Goal: Task Accomplishment & Management: Use online tool/utility

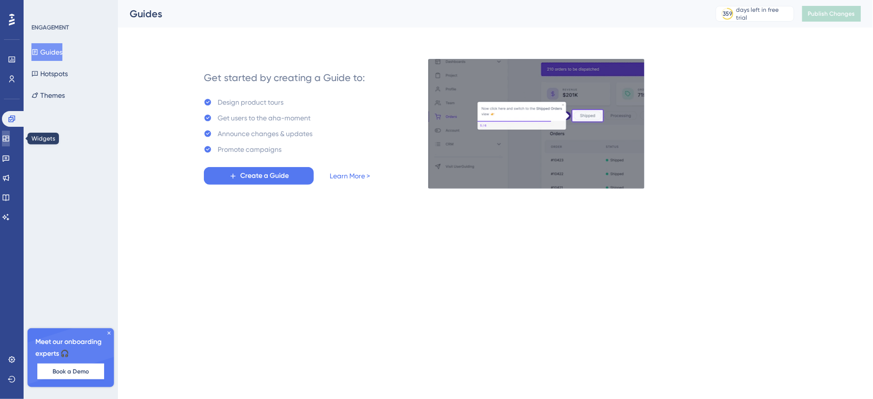
click at [10, 144] on link at bounding box center [6, 139] width 8 height 16
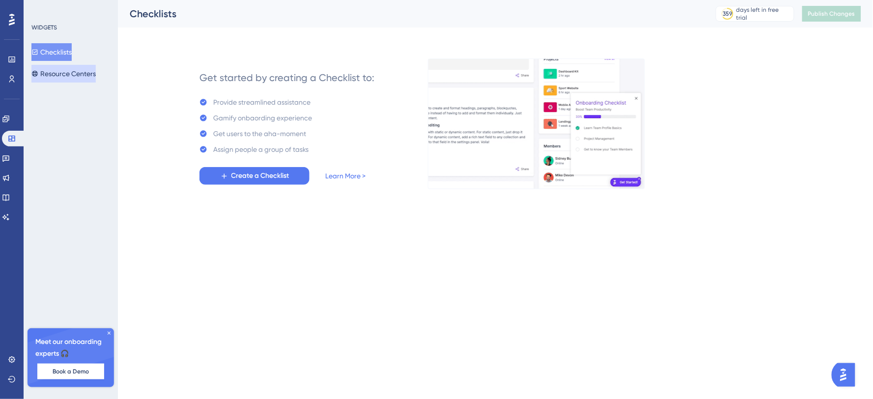
click at [93, 67] on button "Resource Centers" at bounding box center [63, 74] width 64 height 18
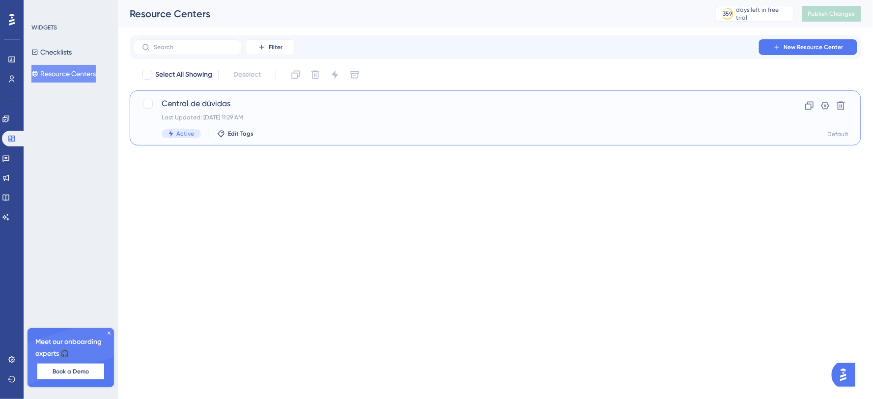
click at [795, 118] on div "Central de dúvidas Last Updated: [DATE] 11:29 AM Active Edit Tags Clone Setting…" at bounding box center [495, 118] width 707 height 40
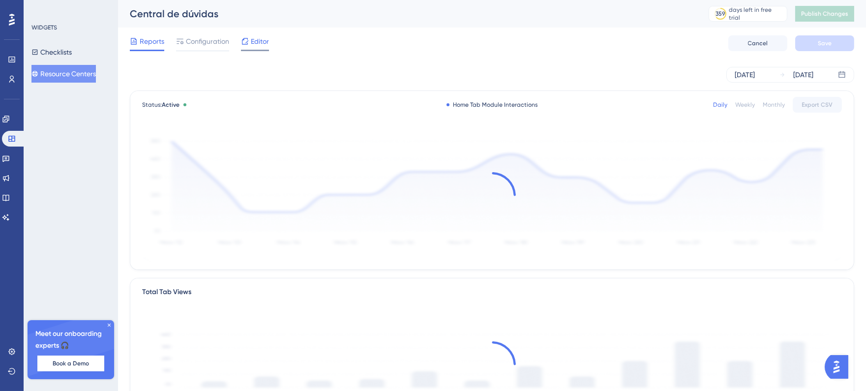
click at [263, 46] on span "Editor" at bounding box center [260, 41] width 18 height 12
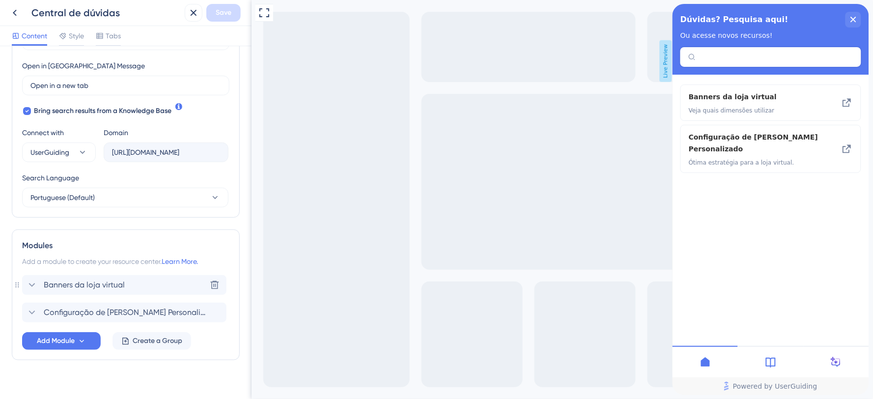
scroll to position [285, 0]
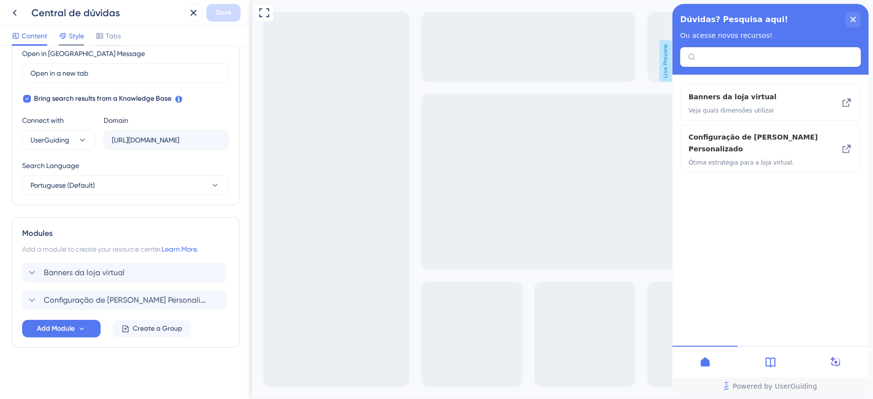
click at [75, 30] on span "Style" at bounding box center [76, 36] width 15 height 12
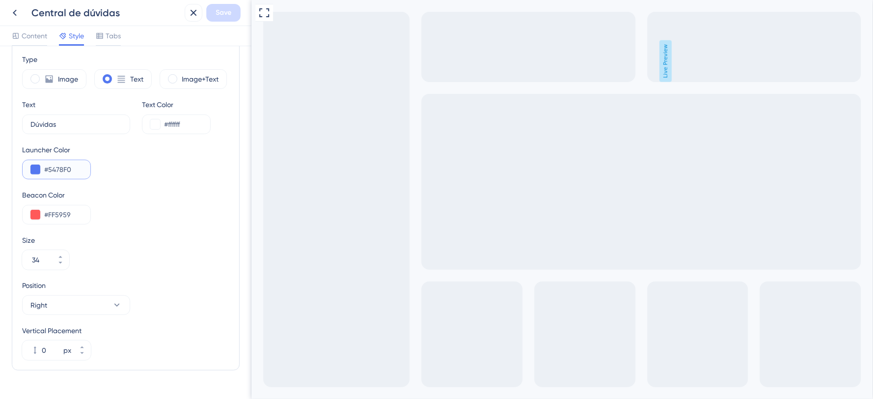
click at [59, 166] on input "#5478F0" at bounding box center [63, 170] width 38 height 12
paste input "0053A6"
type input "#0053A6"
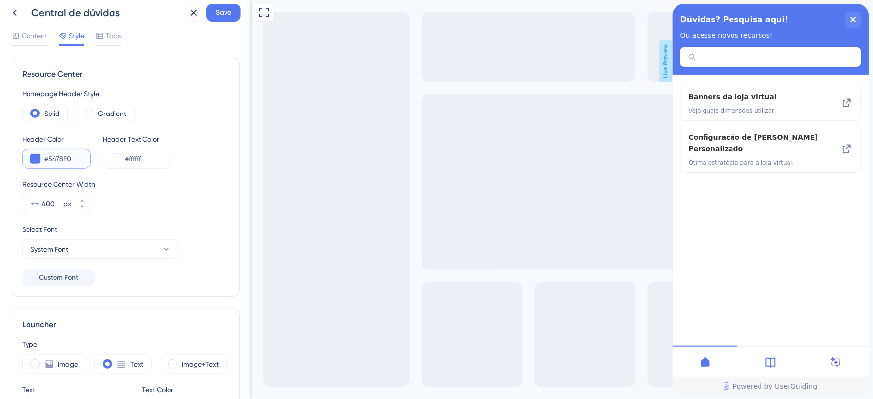
click at [69, 160] on input "#5478F0" at bounding box center [63, 159] width 38 height 12
paste input "0053A6"
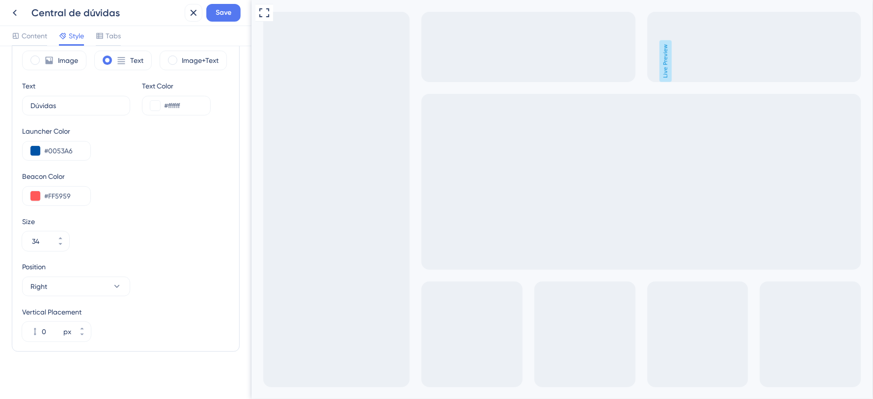
scroll to position [308, 0]
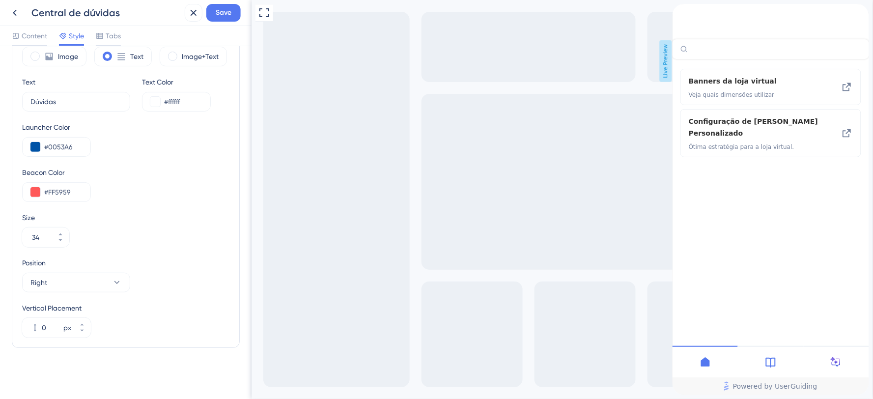
type input "#0053A6"
click at [767, 362] on icon at bounding box center [771, 362] width 12 height 12
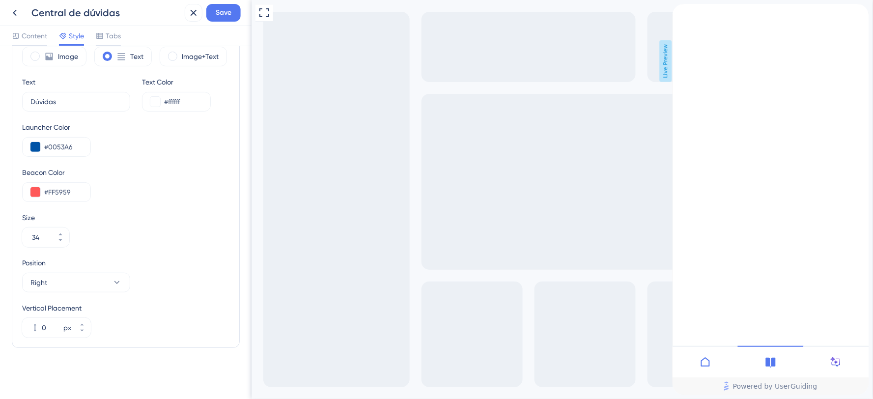
click at [680, 12] on icon "back to header" at bounding box center [676, 8] width 8 height 8
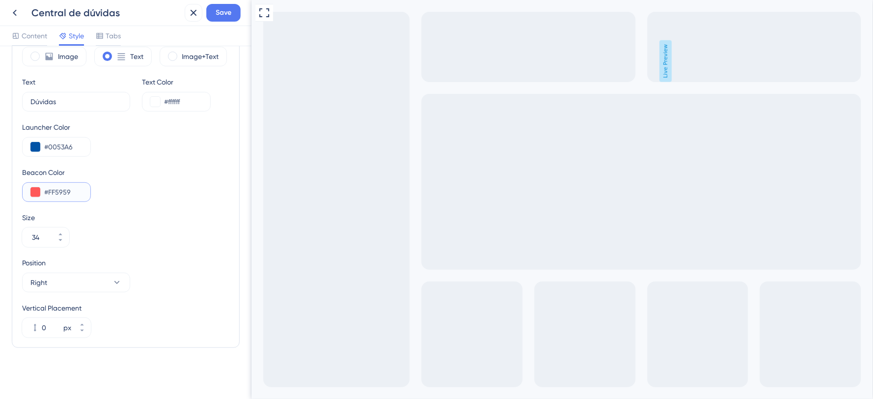
click at [69, 189] on input "#FF5959" at bounding box center [63, 192] width 38 height 12
paste input "0053A6"
type input "#FF5959"
click at [97, 209] on div "Type Image Text Image+Text Text Dúvidas 13 Text Color #ffffff Launcher Color #0…" at bounding box center [125, 184] width 207 height 307
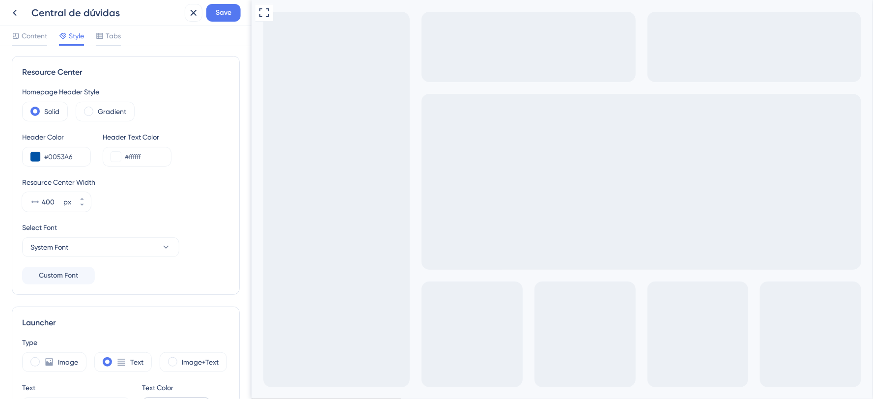
scroll to position [0, 0]
click at [216, 17] on span "Save" at bounding box center [224, 13] width 16 height 12
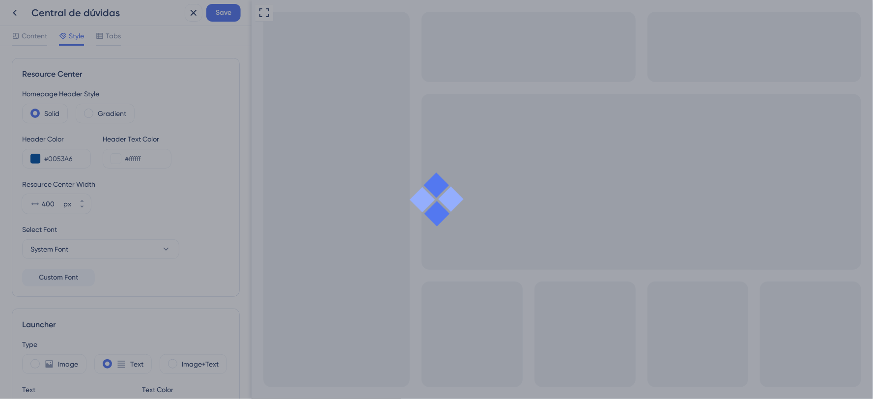
click at [102, 37] on div at bounding box center [436, 199] width 873 height 399
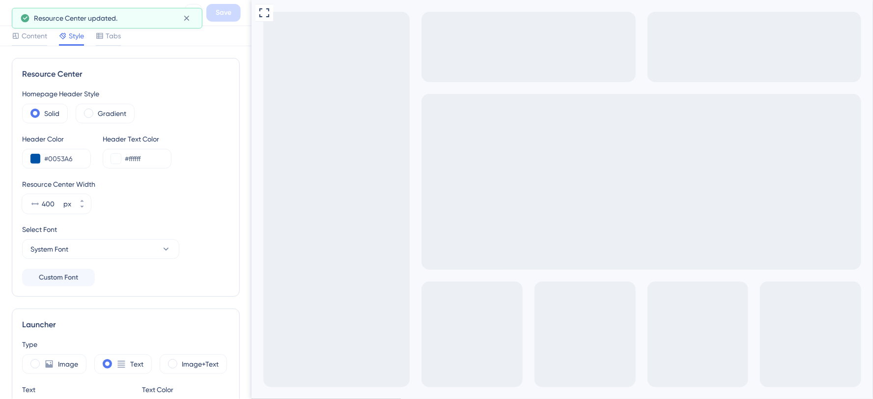
click at [109, 28] on div "Content Style Tabs" at bounding box center [126, 36] width 252 height 20
click at [107, 33] on span "Tabs" at bounding box center [113, 36] width 15 height 12
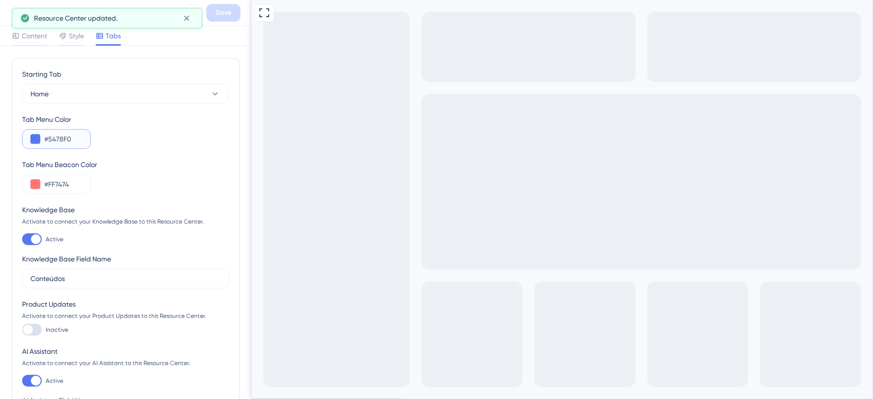
click at [64, 136] on input "#5478F0" at bounding box center [63, 139] width 38 height 12
paste input "0053A6"
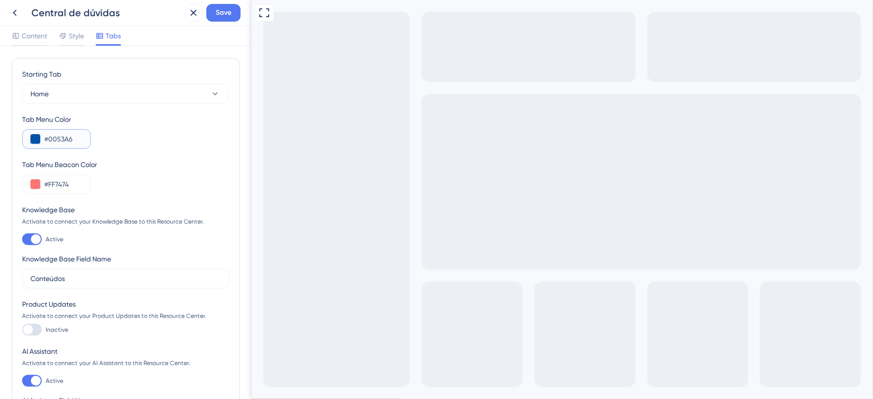
type input "#0053A6"
click at [123, 175] on div "Tab Menu Beacon Color #FF7474" at bounding box center [125, 176] width 207 height 35
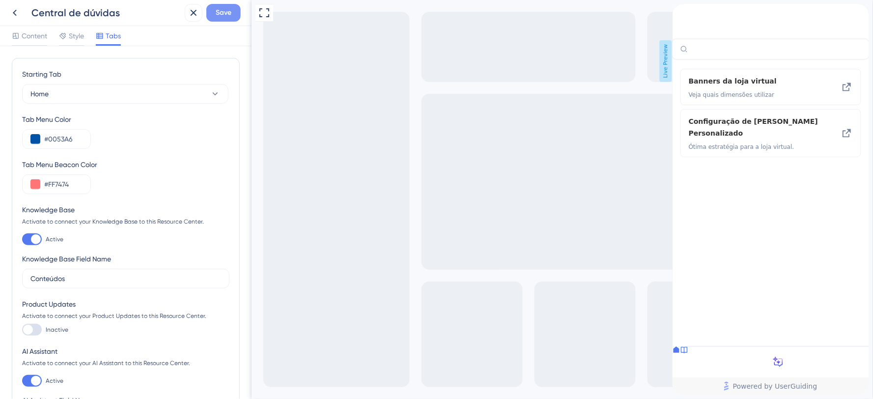
click at [229, 12] on span "Save" at bounding box center [224, 13] width 16 height 12
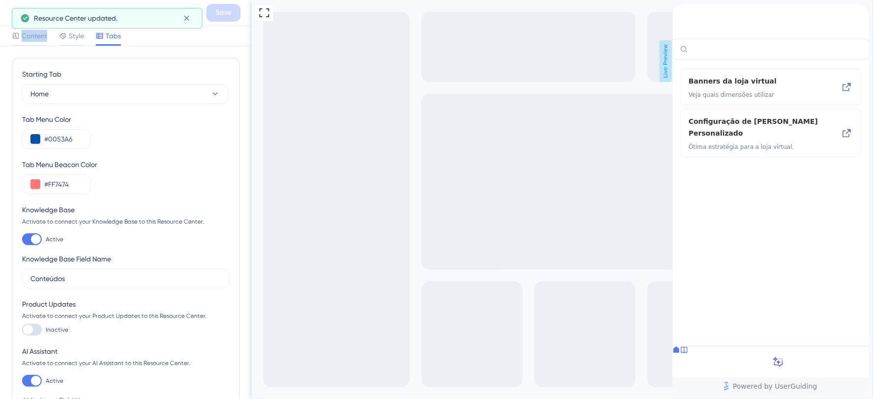
click at [31, 37] on span "Content" at bounding box center [35, 36] width 26 height 12
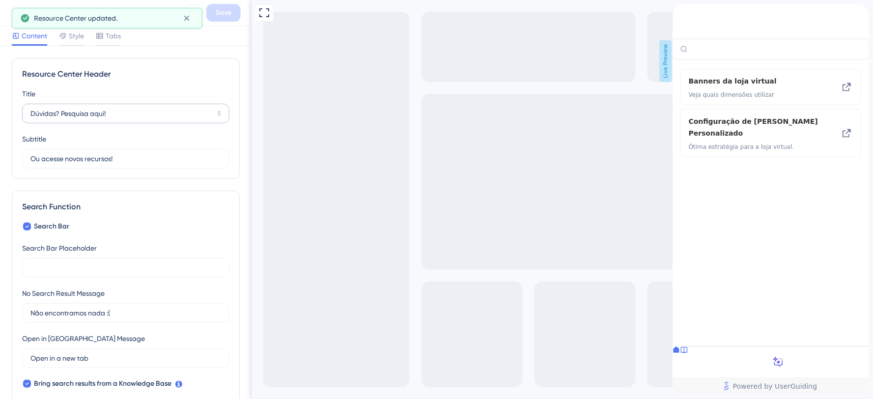
click at [71, 119] on label "Dúvidas? Pesquisa aqui! 5" at bounding box center [125, 114] width 207 height 20
click at [71, 119] on input "Dúvidas? Pesquisa aqui!" at bounding box center [121, 113] width 183 height 11
drag, startPoint x: 139, startPoint y: 109, endPoint x: 0, endPoint y: 87, distance: 140.3
click at [0, 87] on div "Resource Center Header Title Dúvidas? Pesquisa aqui! 5 Dúvidas? Pesquisa aqui! …" at bounding box center [126, 222] width 252 height 353
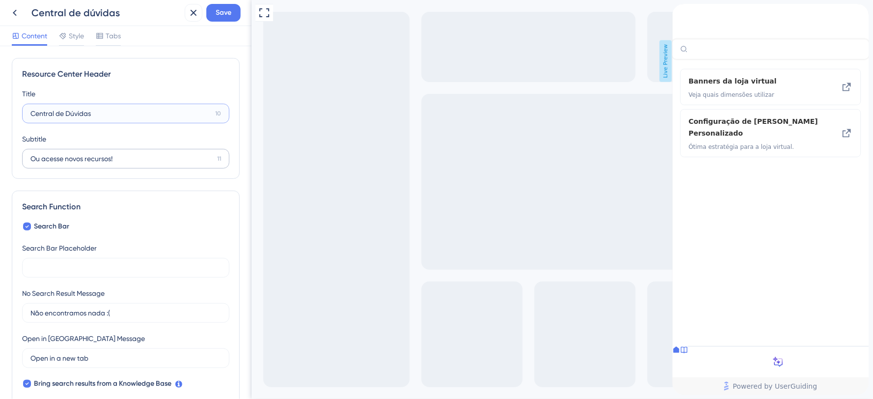
type input "Central de Dúvidas"
click at [129, 154] on input "Ou acesse novos recursos!" at bounding box center [121, 158] width 183 height 11
drag, startPoint x: 131, startPoint y: 158, endPoint x: 30, endPoint y: 158, distance: 100.8
click at [30, 158] on input "Ou acesse novos recursos!" at bounding box center [121, 158] width 183 height 11
type input "A"
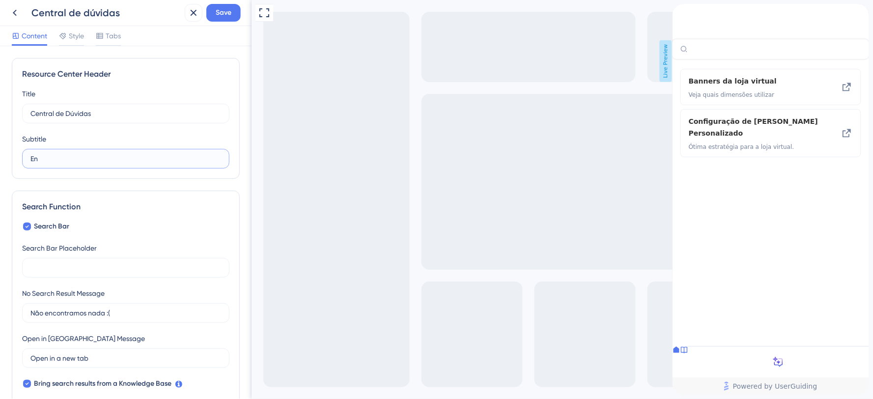
type input "E"
type input "A"
type input "R"
type input "Dúvidas e artigos"
drag, startPoint x: 105, startPoint y: 112, endPoint x: 66, endPoint y: 111, distance: 38.4
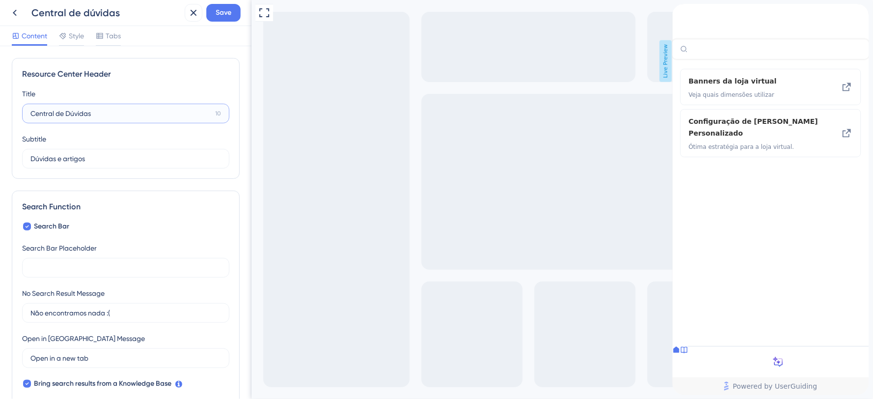
click at [66, 111] on input "Central de Dúvidas" at bounding box center [120, 113] width 181 height 11
type input "Central de Ajuda"
click at [130, 156] on input "Dúvidas e artigos" at bounding box center [120, 158] width 181 height 11
drag, startPoint x: 103, startPoint y: 160, endPoint x: 27, endPoint y: 152, distance: 76.5
click at [27, 152] on label "Dúvidas e artigos 19" at bounding box center [125, 159] width 207 height 20
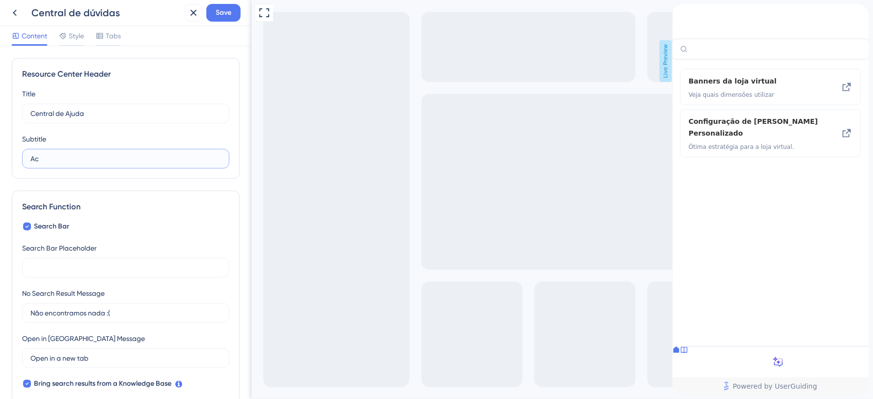
type input "A"
type input "D"
type input "C"
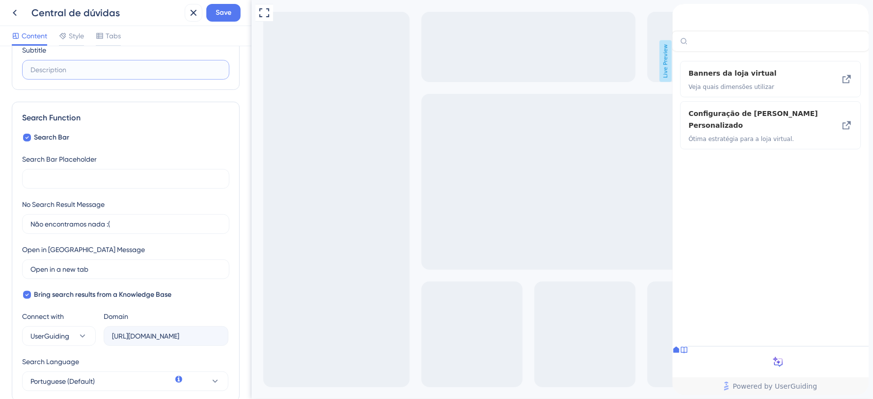
scroll to position [109, 0]
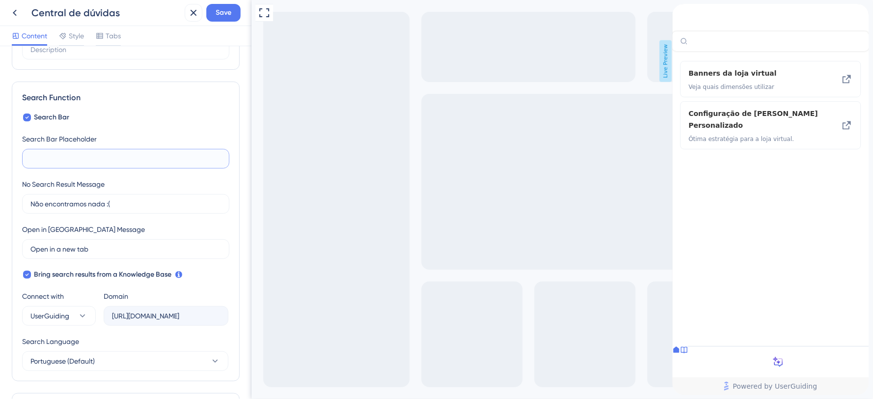
click at [152, 160] on input "text" at bounding box center [125, 158] width 191 height 11
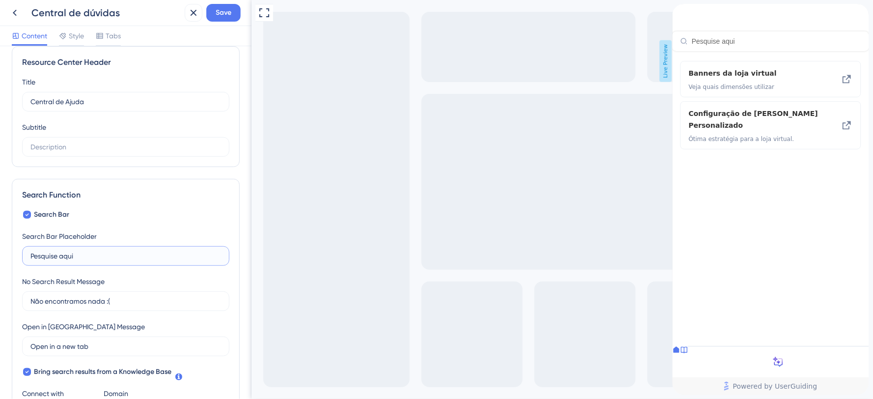
scroll to position [0, 0]
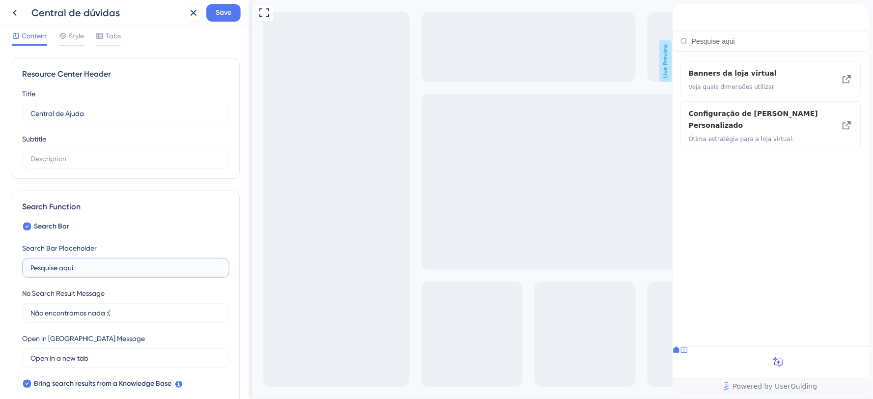
type input "Pesquise aqui"
click at [225, 23] on div "Central de dúvidas Save" at bounding box center [126, 13] width 252 height 26
click at [225, 19] on button "Save" at bounding box center [223, 13] width 34 height 18
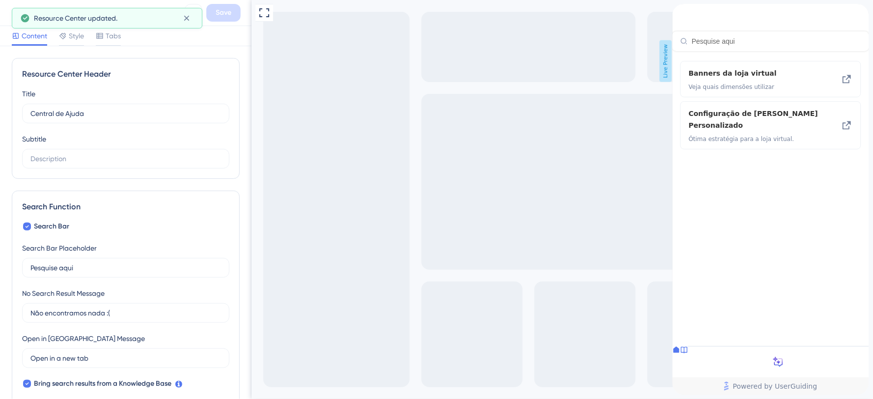
click at [853, 12] on div "close resource center" at bounding box center [861, 12] width 16 height 16
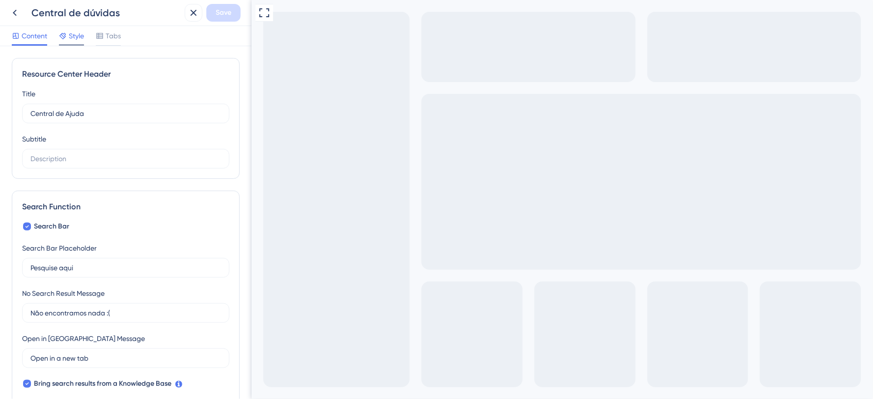
click at [75, 37] on span "Style" at bounding box center [76, 36] width 15 height 12
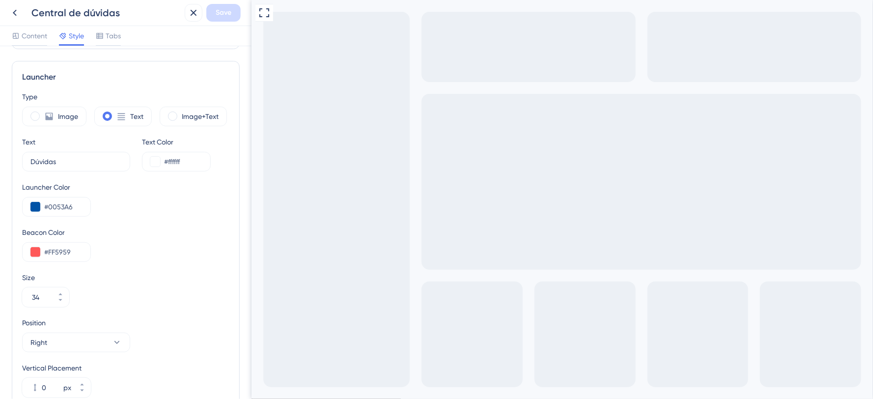
scroll to position [273, 0]
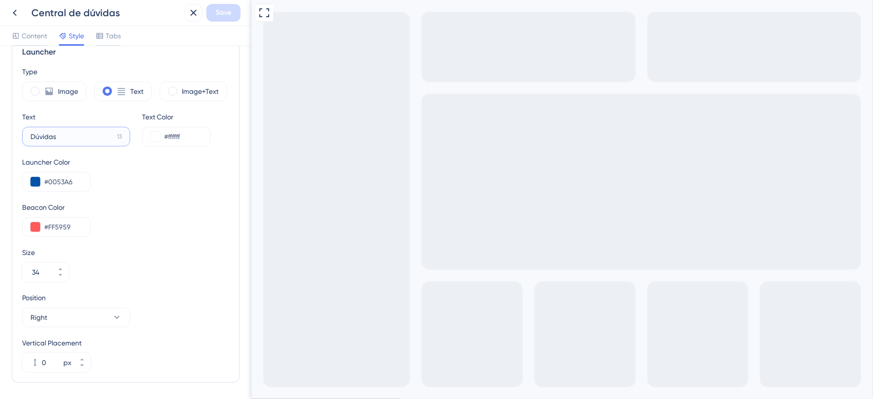
click at [77, 136] on input "Dúvidas" at bounding box center [71, 136] width 83 height 11
drag, startPoint x: 68, startPoint y: 138, endPoint x: 0, endPoint y: 136, distance: 67.9
click at [0, 136] on div "Resource Center Homepage Header Style Solid Gradient Header Color #0053A6 Heade…" at bounding box center [126, 222] width 252 height 353
click at [100, 135] on input "Central de Ajuda" at bounding box center [72, 136] width 84 height 11
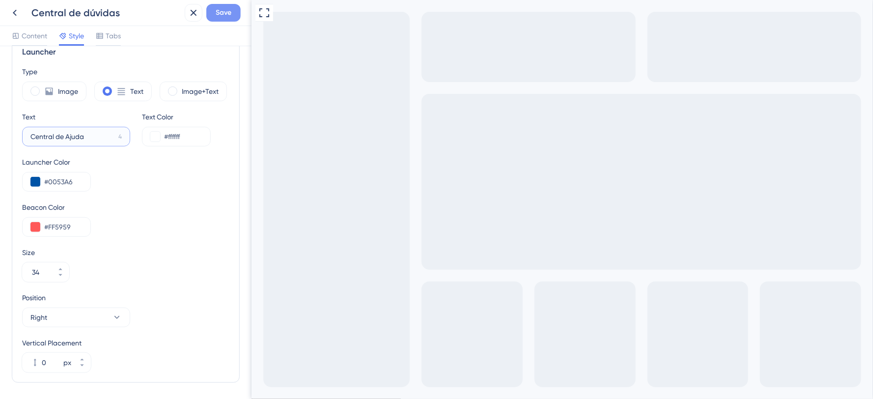
type input "Central de Ajuda"
click at [219, 7] on span "Save" at bounding box center [224, 13] width 16 height 12
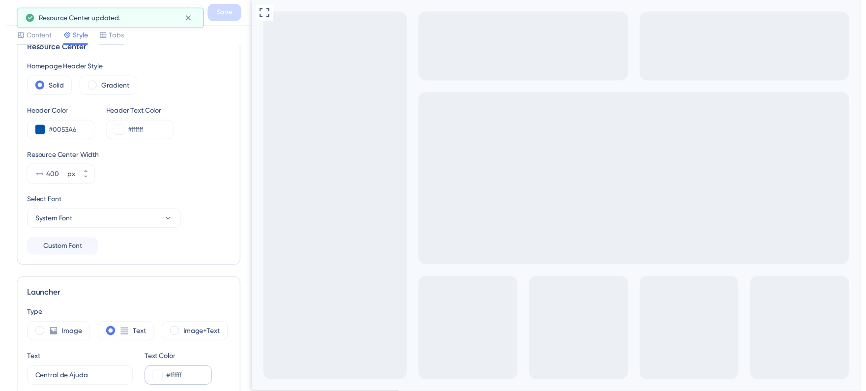
scroll to position [0, 0]
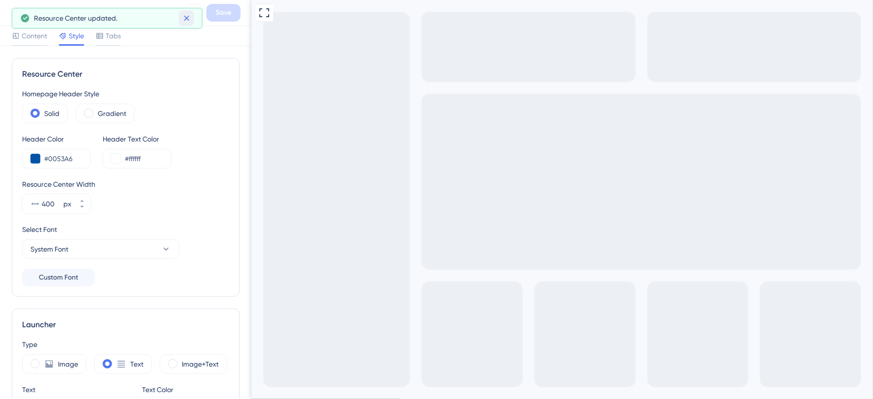
click at [193, 15] on button at bounding box center [186, 18] width 15 height 16
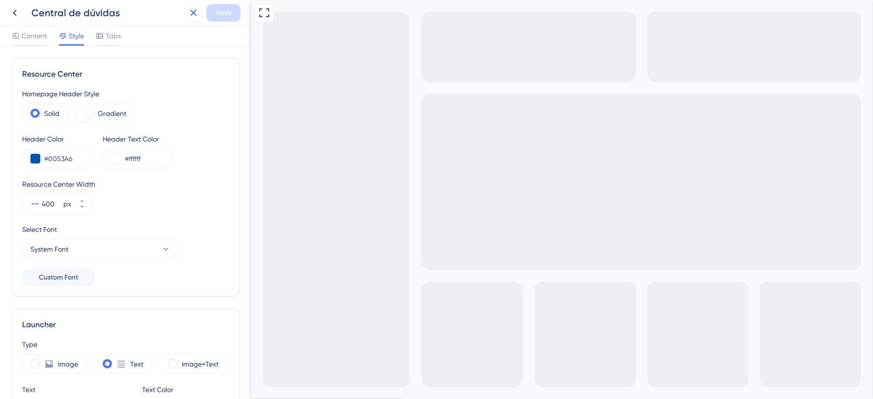
click at [197, 10] on icon at bounding box center [194, 13] width 12 height 12
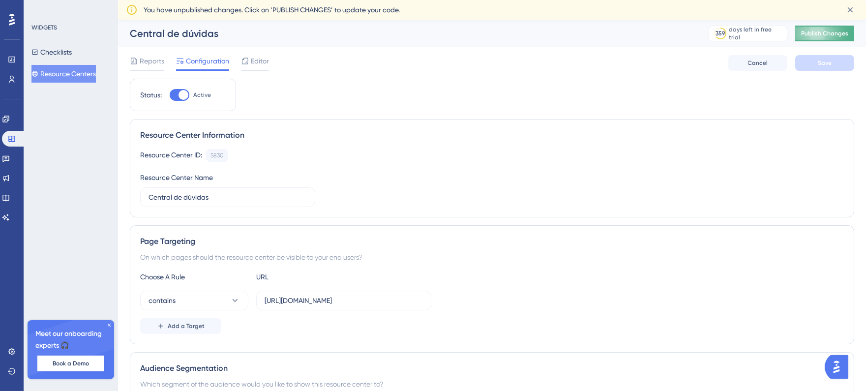
click at [836, 36] on span "Publish Changes" at bounding box center [824, 33] width 47 height 8
